Goal: Information Seeking & Learning: Check status

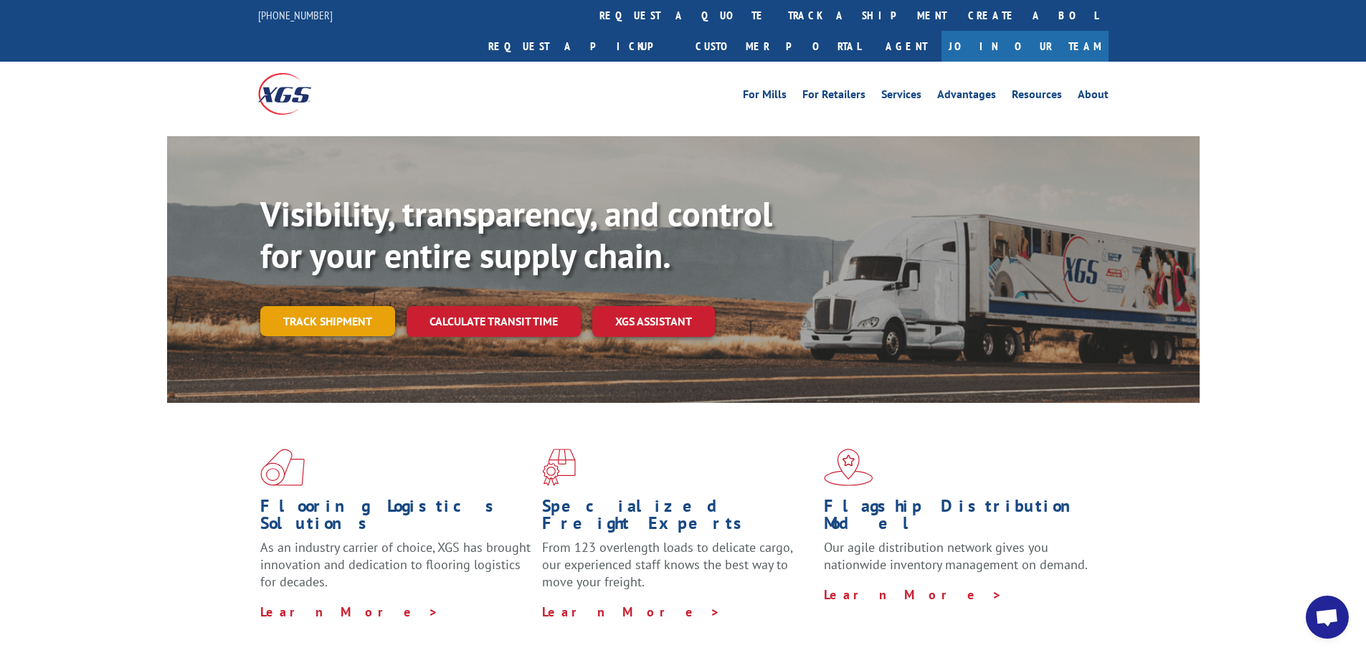
click at [347, 306] on link "Track shipment" at bounding box center [327, 321] width 135 height 30
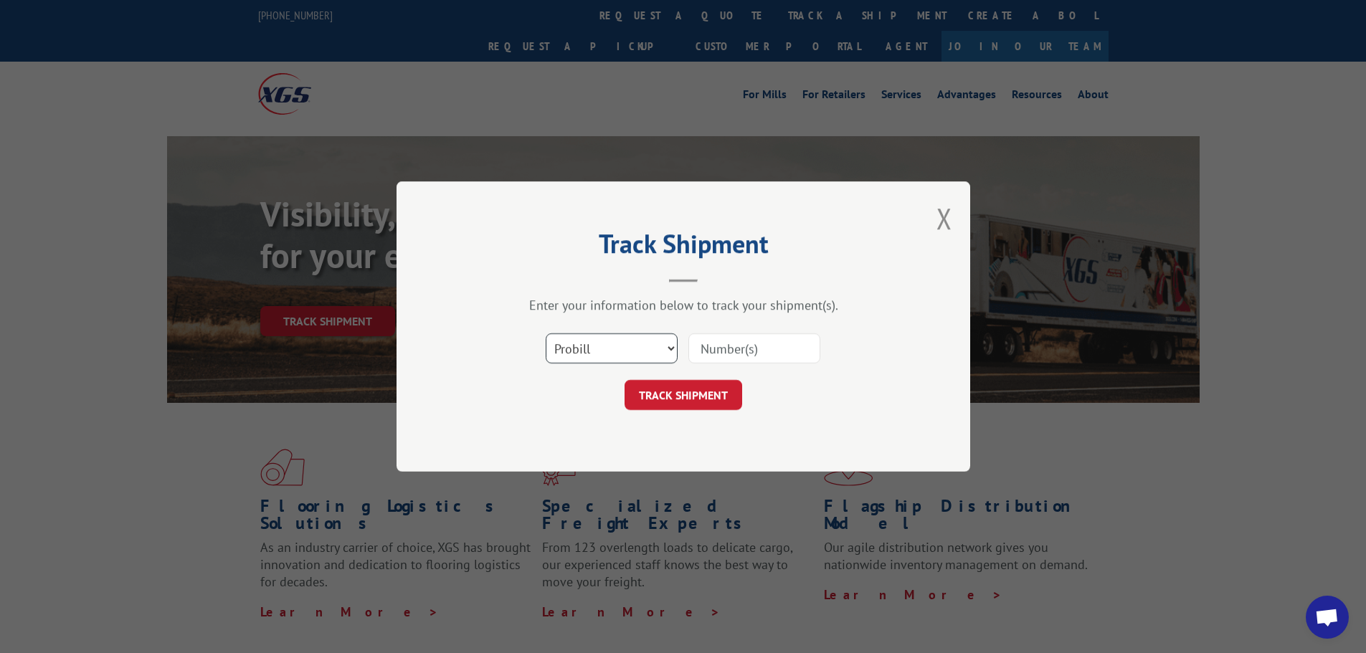
click at [635, 347] on select "Select category... Probill BOL PO" at bounding box center [612, 348] width 132 height 30
select select "bol"
click at [546, 333] on select "Select category... Probill BOL PO" at bounding box center [612, 348] width 132 height 30
click at [744, 341] on input at bounding box center [754, 348] width 132 height 30
paste input "6100047427"
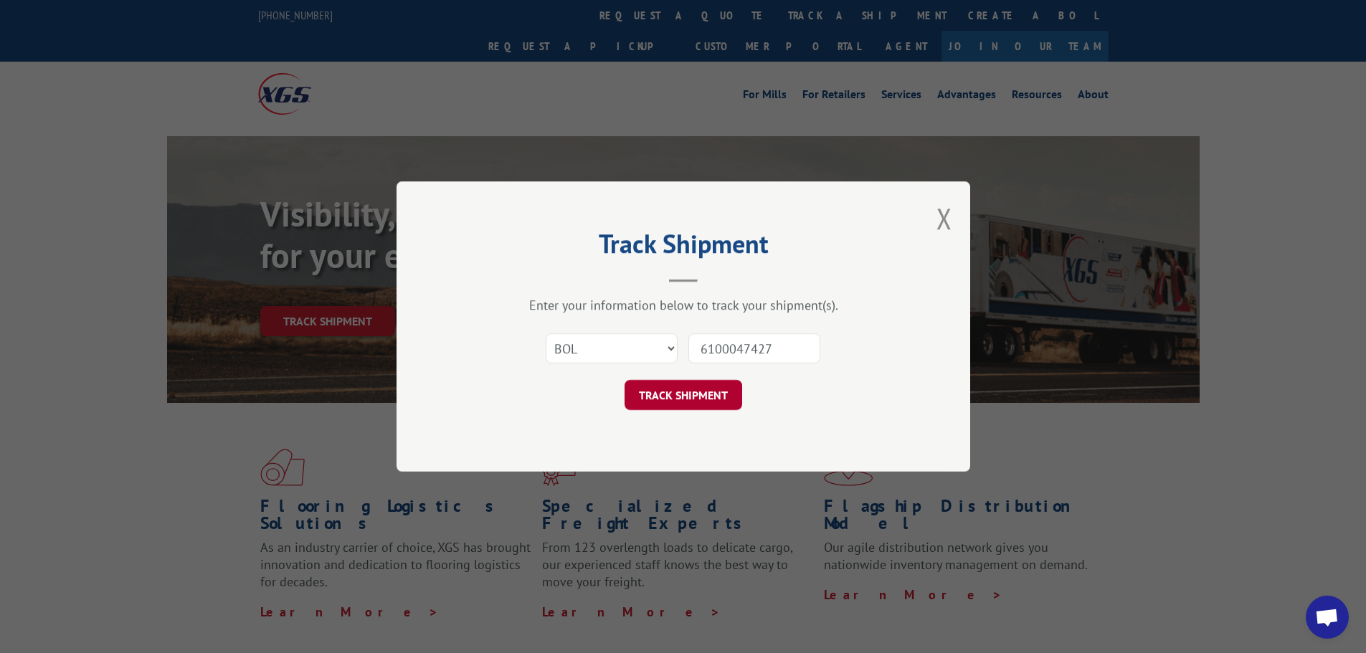
type input "6100047427"
click at [684, 390] on button "TRACK SHIPMENT" at bounding box center [684, 395] width 118 height 30
